Goal: Task Accomplishment & Management: Manage account settings

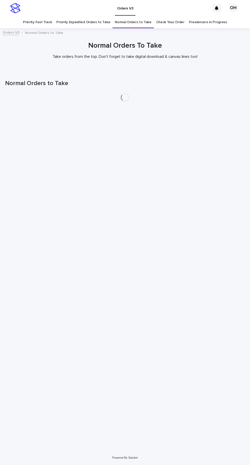
scroll to position [16, 0]
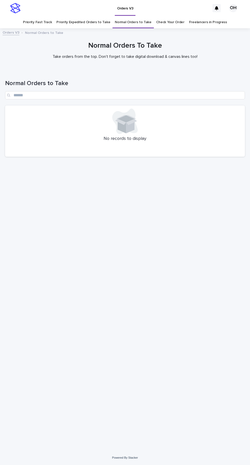
click at [92, 16] on link "Priority Expedited Orders to Take" at bounding box center [83, 22] width 54 height 12
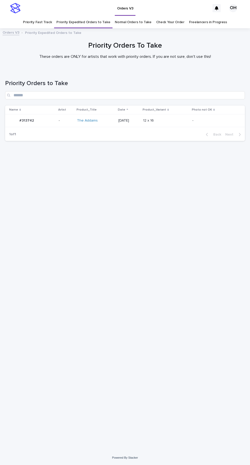
click at [46, 30] on p "Priority Expedited Orders to Take" at bounding box center [53, 33] width 56 height 6
click at [48, 16] on link "Priority Fast Track" at bounding box center [37, 22] width 29 height 12
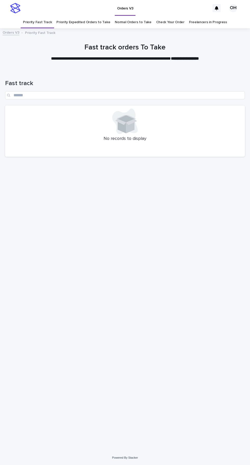
click at [90, 16] on link "Priority Expedited Orders to Take" at bounding box center [83, 22] width 54 height 12
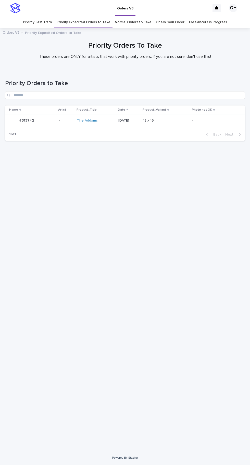
click at [59, 118] on p "-" at bounding box center [66, 120] width 14 height 4
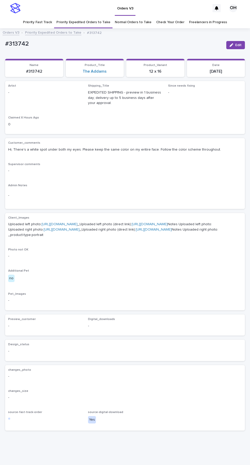
click at [238, 45] on span "Edit" at bounding box center [238, 45] width 6 height 4
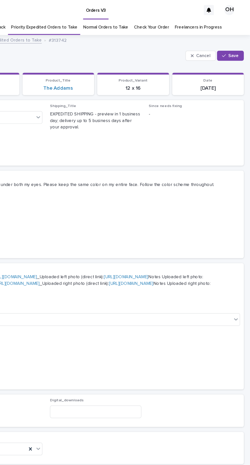
click at [237, 46] on span "Save" at bounding box center [236, 45] width 8 height 4
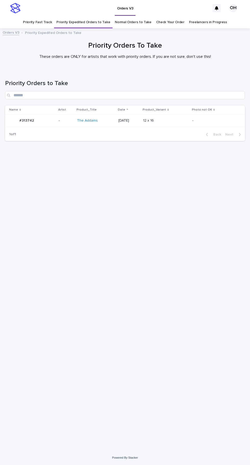
scroll to position [16, 0]
click at [59, 118] on p "-" at bounding box center [66, 120] width 14 height 4
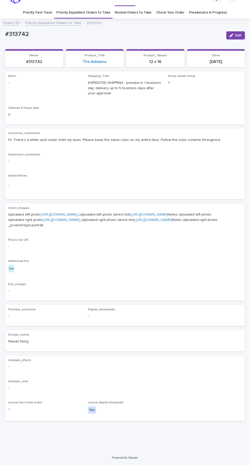
scroll to position [27, 0]
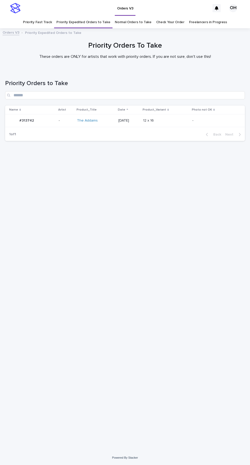
scroll to position [16, 0]
click at [172, 16] on link "Check Your Order" at bounding box center [170, 22] width 28 height 12
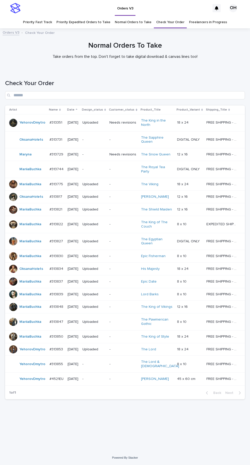
click at [56, 137] on p "#313731" at bounding box center [56, 139] width 14 height 5
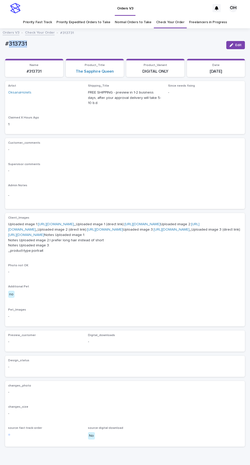
copy p "313731"
click at [204, 16] on link "Freelancers in Progress" at bounding box center [208, 22] width 38 height 12
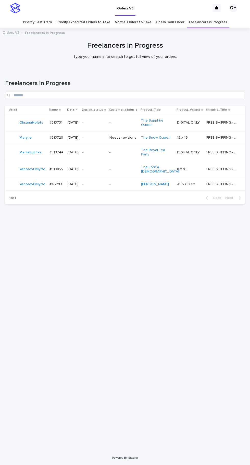
click at [60, 119] on p "#313731" at bounding box center [56, 121] width 14 height 5
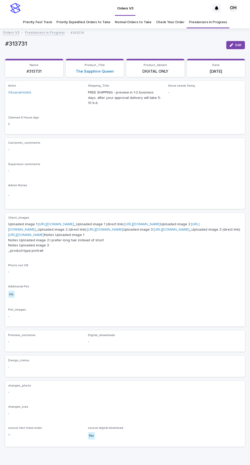
scroll to position [16, 0]
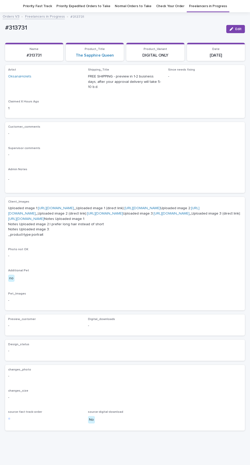
click at [235, 30] on button "Edit" at bounding box center [235, 29] width 19 height 8
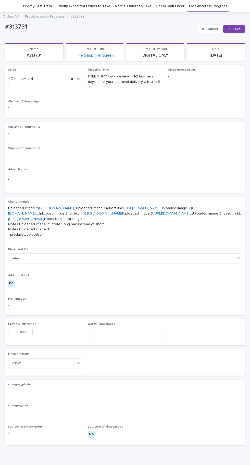
click at [72, 78] on icon at bounding box center [72, 79] width 2 height 3
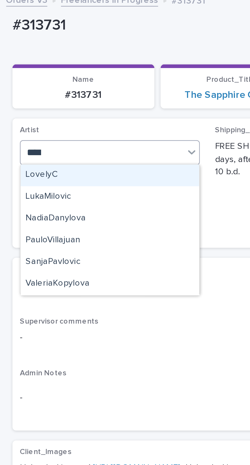
scroll to position [0, 0]
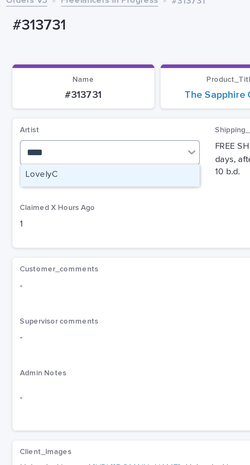
click at [60, 90] on div "LovelyC" at bounding box center [44, 88] width 73 height 9
type input "****"
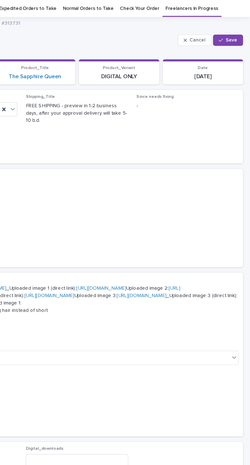
click at [237, 30] on span "Save" at bounding box center [236, 29] width 8 height 4
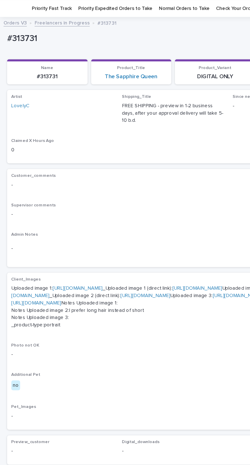
click at [167, 7] on link "Check Your Order" at bounding box center [170, 6] width 28 height 12
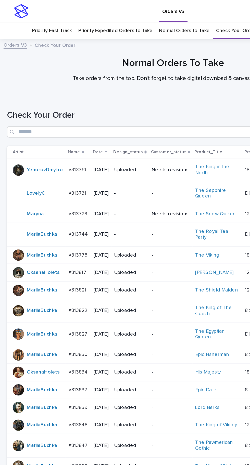
scroll to position [16, 0]
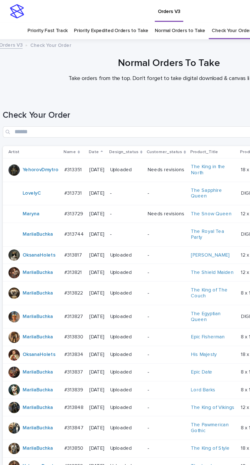
click at [89, 16] on link "Priority Expedited Orders to Take" at bounding box center [83, 22] width 54 height 12
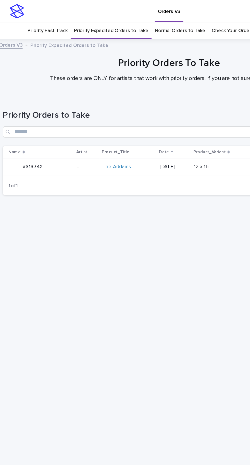
click at [59, 118] on p "-" at bounding box center [66, 120] width 14 height 4
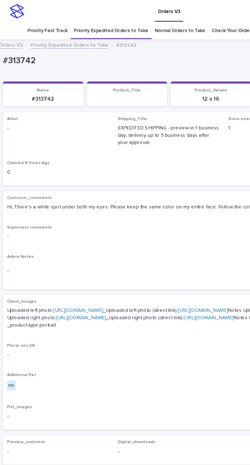
scroll to position [16, 0]
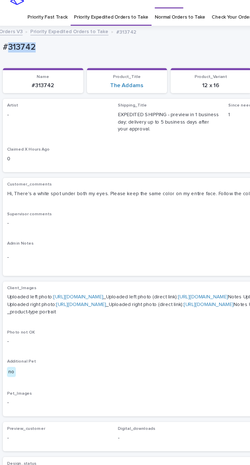
copy p "313742"
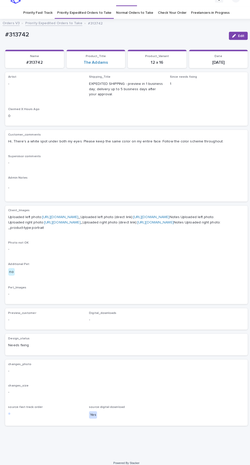
scroll to position [16, 0]
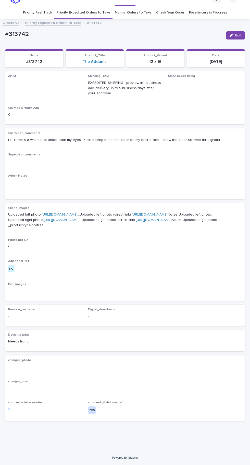
click at [139, 7] on link "Normal Orders to Take" at bounding box center [133, 13] width 37 height 12
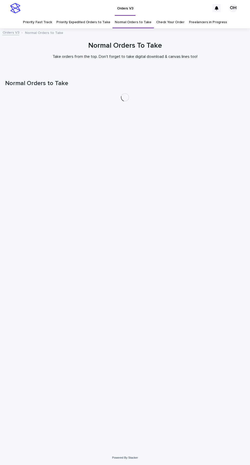
scroll to position [16, 0]
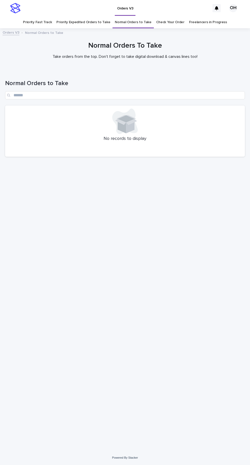
click at [170, 16] on link "Check Your Order" at bounding box center [170, 22] width 28 height 12
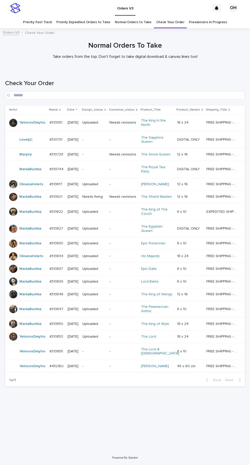
click at [61, 193] on div "#313821 #313821" at bounding box center [56, 197] width 14 height 8
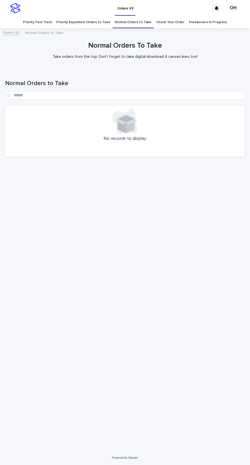
click at [169, 16] on link "Check Your Order" at bounding box center [170, 22] width 28 height 12
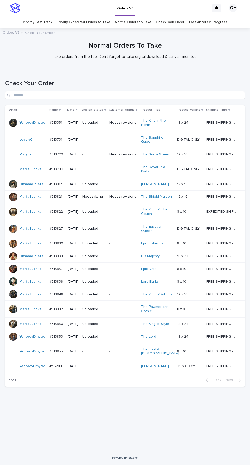
click at [60, 193] on div "#313821 #313821" at bounding box center [56, 197] width 14 height 8
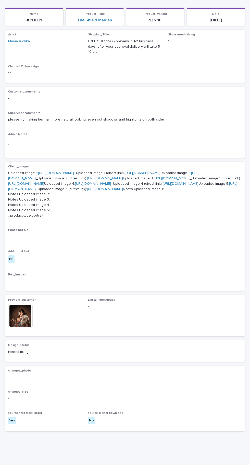
scroll to position [52, 0]
click at [32, 328] on img at bounding box center [20, 315] width 24 height 24
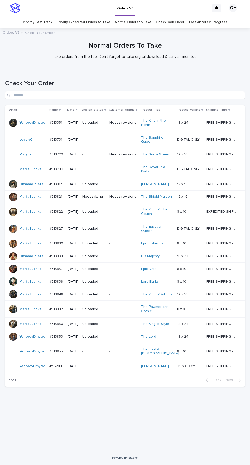
scroll to position [16, 0]
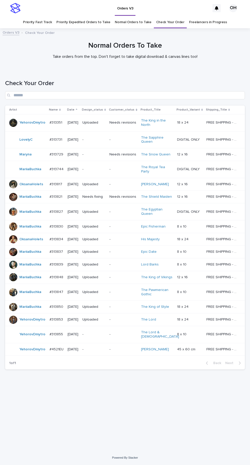
click at [62, 193] on div "#313821 #313821" at bounding box center [56, 197] width 14 height 8
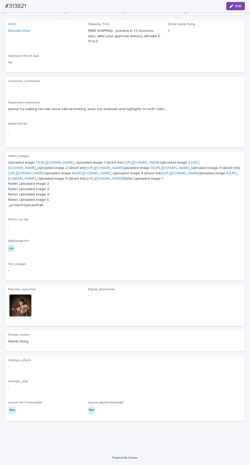
scroll to position [118, 0]
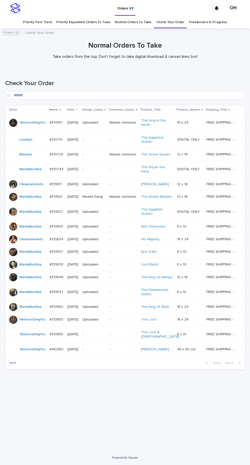
scroll to position [16, 0]
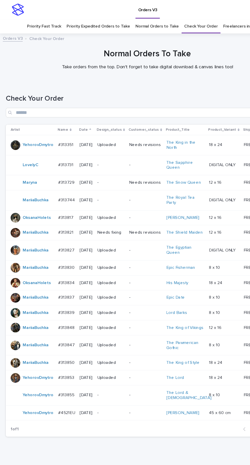
click at [54, 165] on div "#313744 #313744" at bounding box center [56, 169] width 14 height 8
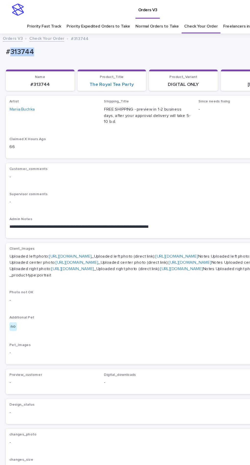
copy p "313744"
click at [77, 215] on link "[URL][DOMAIN_NAME]" at bounding box center [60, 217] width 36 height 4
click at [83, 224] on link "[URL][DOMAIN_NAME]" at bounding box center [65, 222] width 36 height 4
click at [79, 229] on link "[URL][DOMAIN_NAME]" at bounding box center [62, 228] width 36 height 4
click at [176, 146] on div "-" at bounding box center [124, 149] width 233 height 6
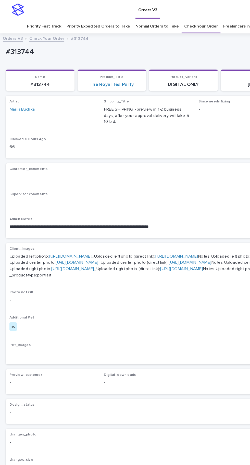
click at [89, 16] on link "Priority Expedited Orders to Take" at bounding box center [83, 22] width 54 height 12
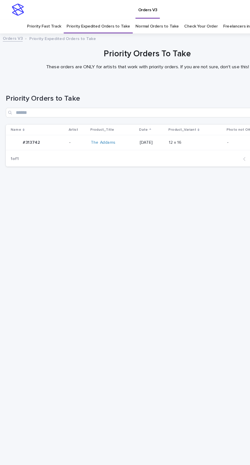
click at [134, 16] on link "Normal Orders to Take" at bounding box center [133, 22] width 37 height 12
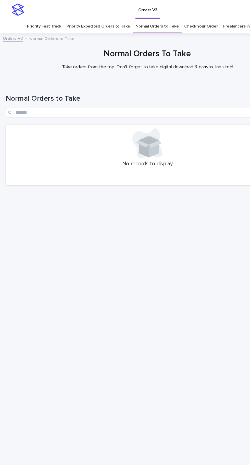
click at [44, 16] on link "Priority Fast Track" at bounding box center [37, 22] width 29 height 12
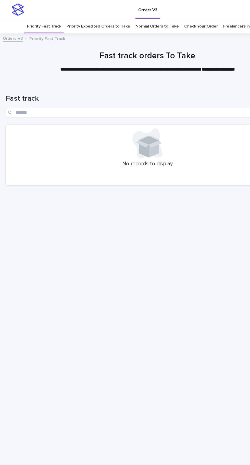
scroll to position [16, 0]
click at [93, 16] on link "Priority Expedited Orders to Take" at bounding box center [83, 22] width 54 height 12
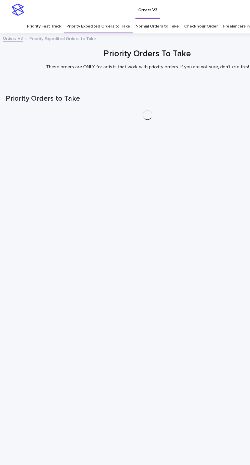
click at [133, 16] on link "Normal Orders to Take" at bounding box center [133, 22] width 37 height 12
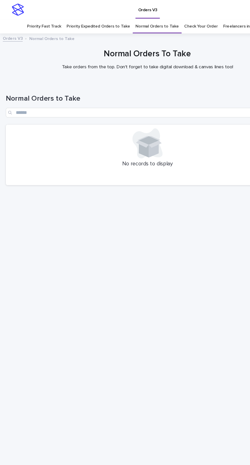
click at [176, 16] on link "Check Your Order" at bounding box center [170, 22] width 28 height 12
